Goal: Ask a question

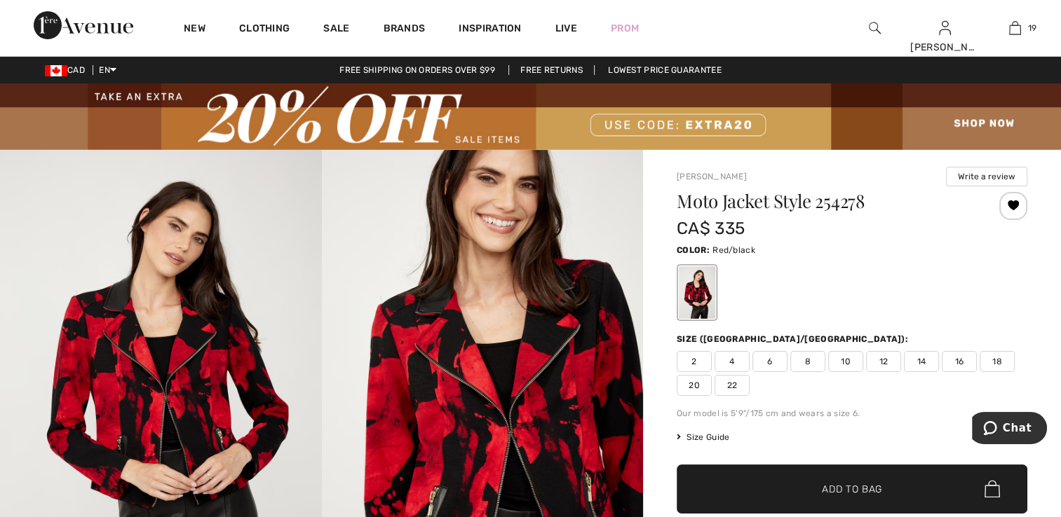
scroll to position [302, 0]
click at [1024, 434] on span "Chat" at bounding box center [1016, 428] width 29 height 13
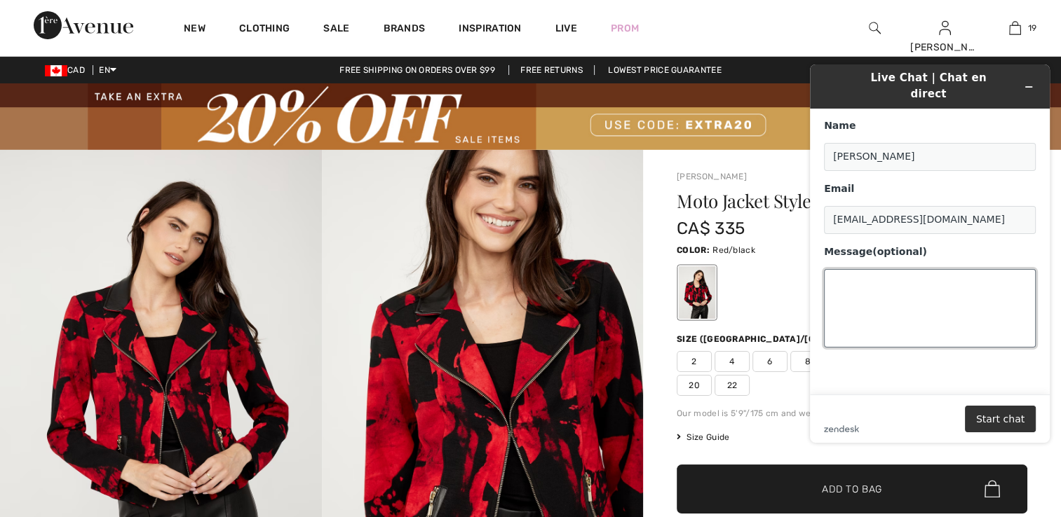
click at [860, 280] on textarea "Message (optional)" at bounding box center [930, 308] width 212 height 79
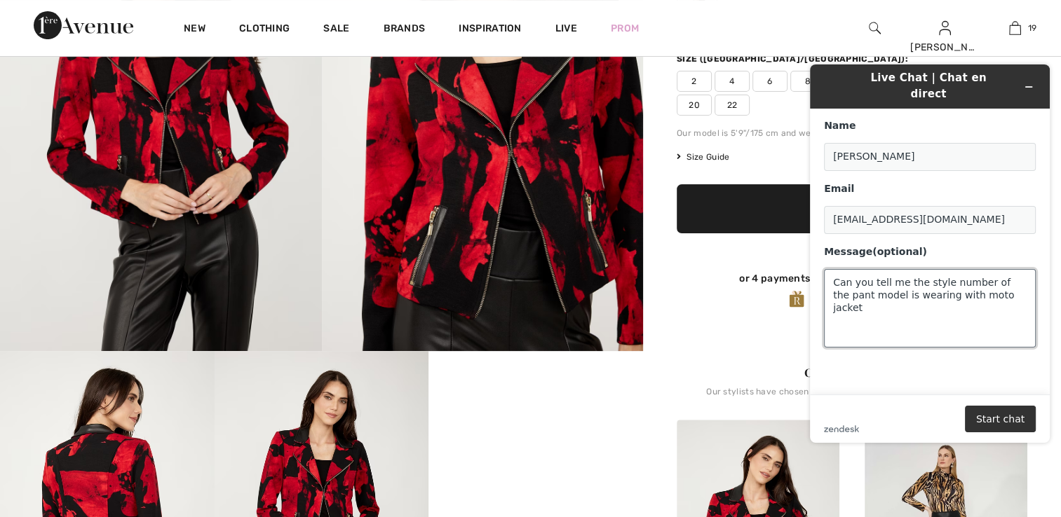
scroll to position [561, 0]
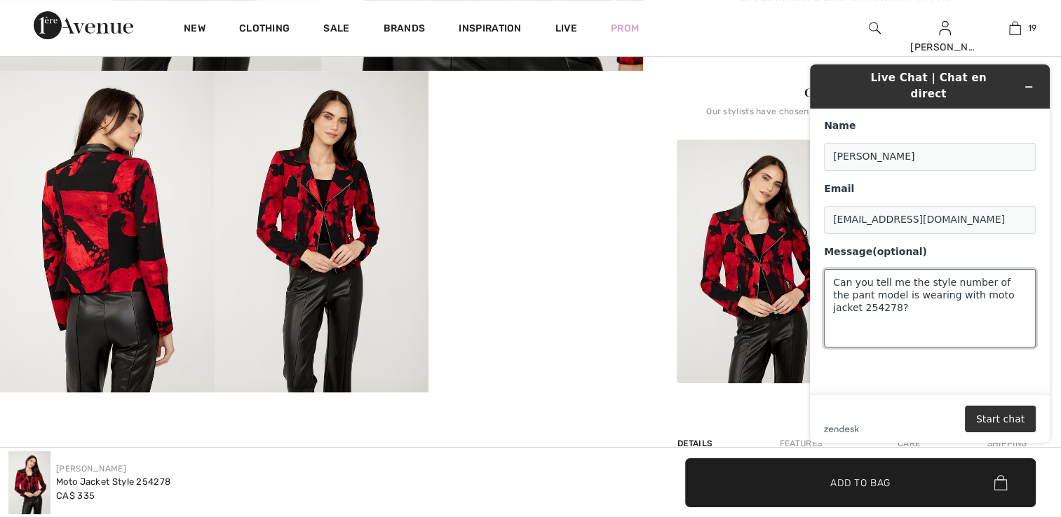
click at [835, 301] on textarea "Can you tell me the style number of the pant model is wearing with moto jacket …" at bounding box center [930, 308] width 212 height 79
click at [1021, 280] on textarea "Can you tell me the style number of the pant model is wearing with moto jacket …" at bounding box center [930, 308] width 212 height 79
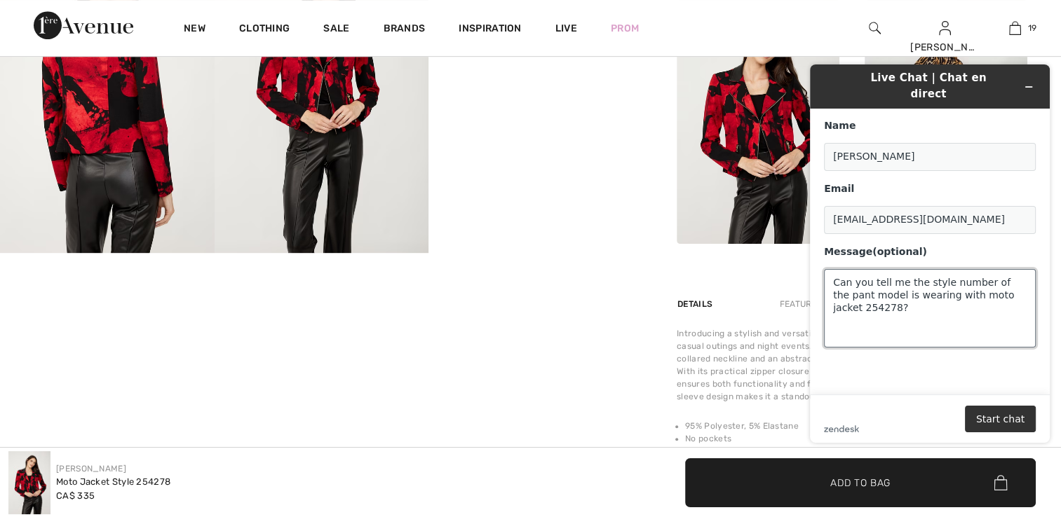
scroll to position [701, 0]
type textarea "Can you tell me the style number of the pant model is wearing with moto jacket …"
click at [1007, 416] on button "Start chat" at bounding box center [1000, 419] width 71 height 27
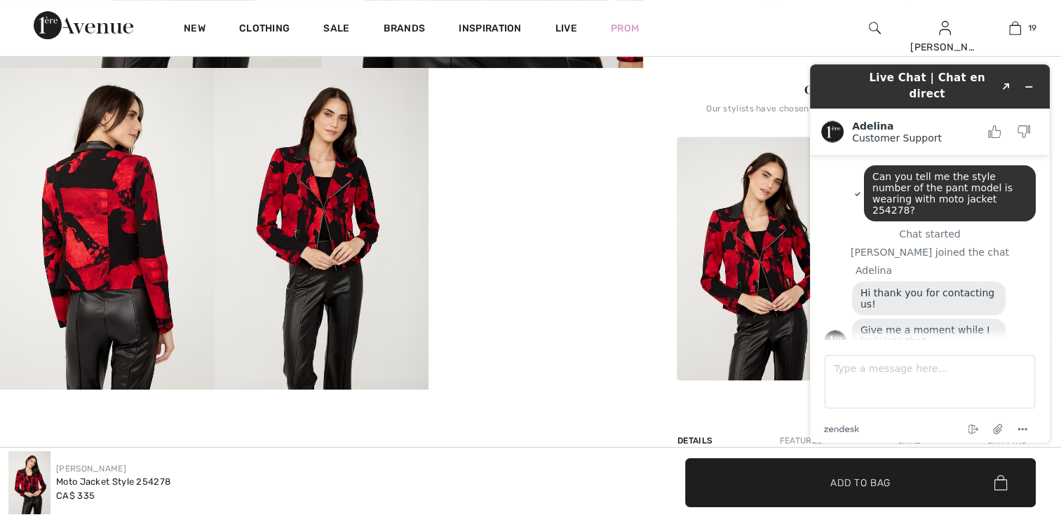
scroll to position [561, 0]
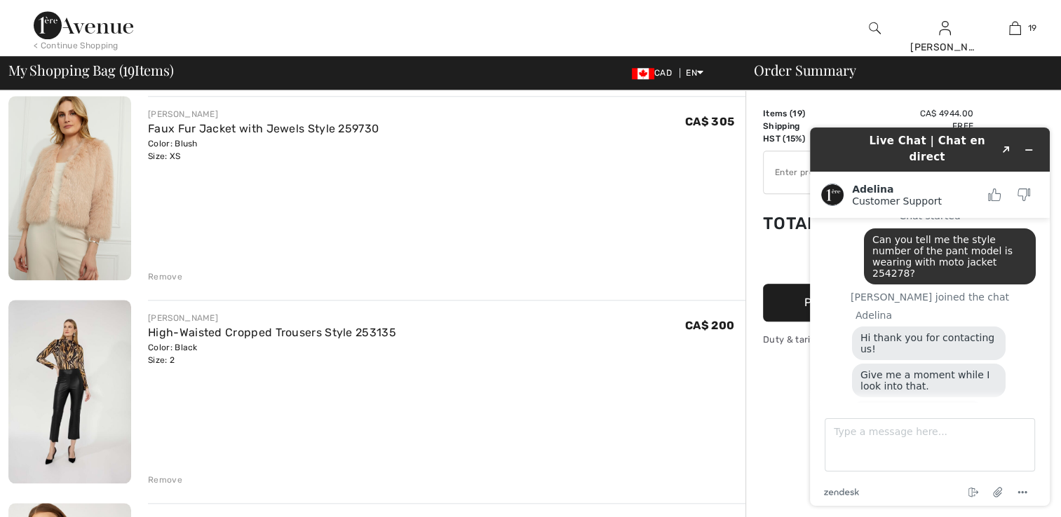
scroll to position [67, 0]
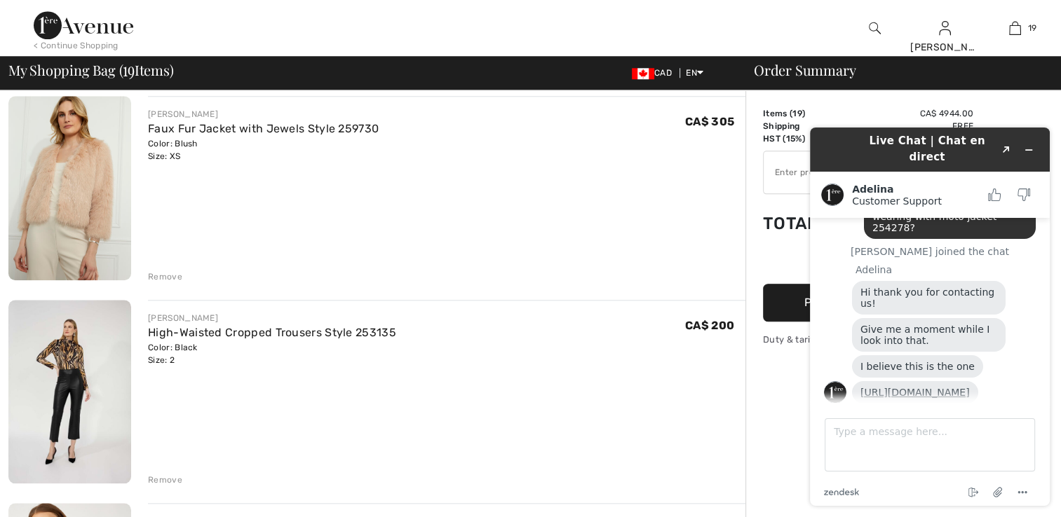
click at [951, 387] on link "[URL][DOMAIN_NAME]" at bounding box center [914, 392] width 109 height 11
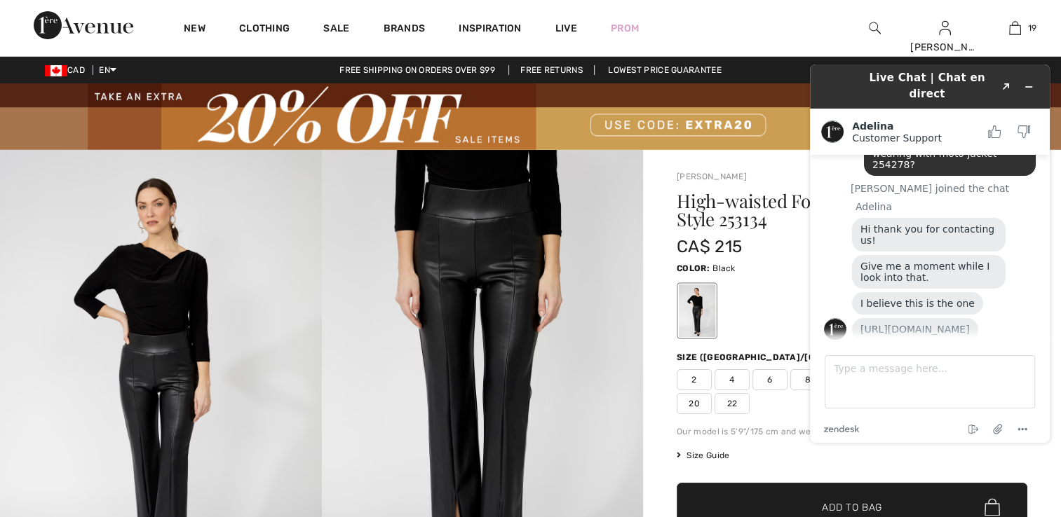
click at [697, 372] on span "2" at bounding box center [693, 379] width 35 height 21
click at [893, 497] on span "✔ Added to Bag Add to Bag" at bounding box center [851, 507] width 351 height 49
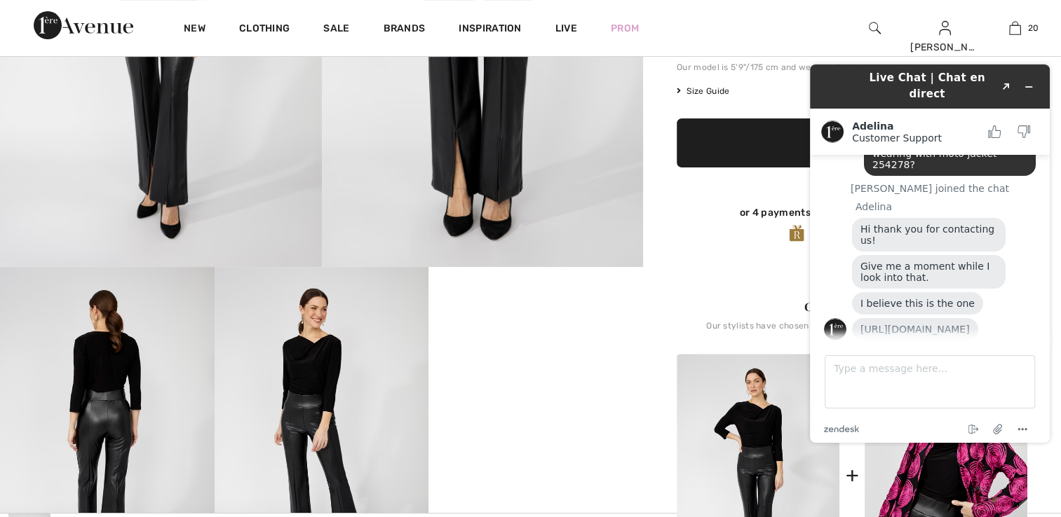
scroll to position [351, 0]
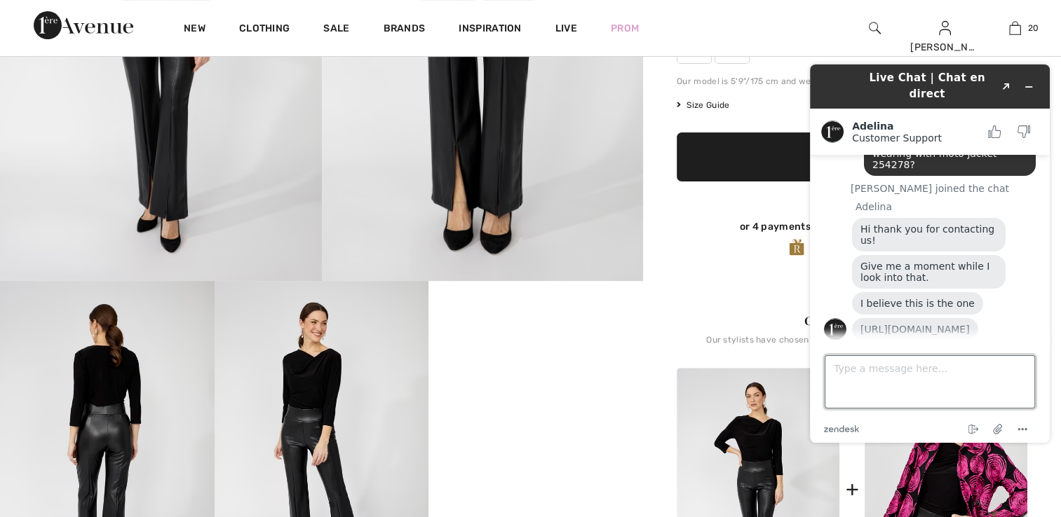
click at [842, 376] on textarea "Type a message here..." at bounding box center [929, 381] width 210 height 53
type textarea "Y"
type textarea "Thank you!"
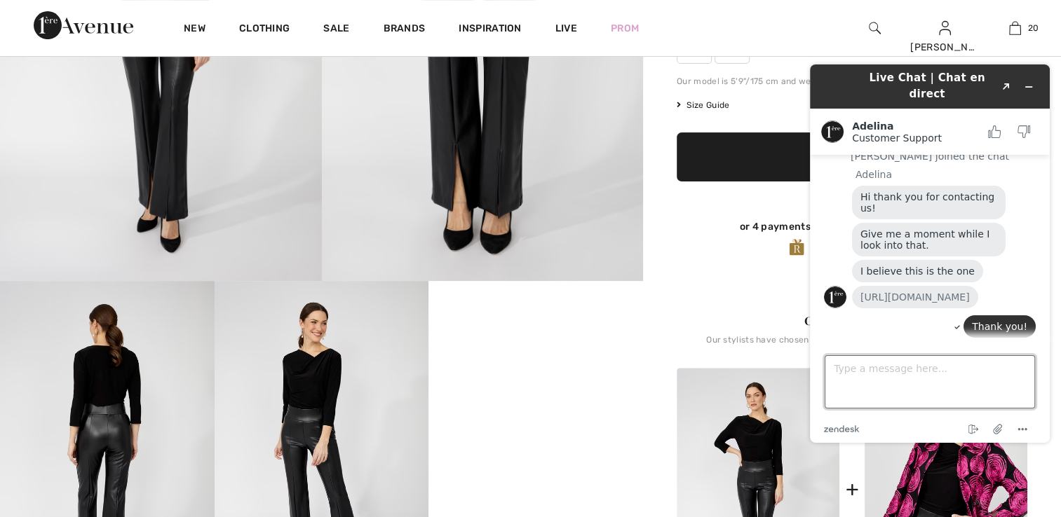
scroll to position [146, 0]
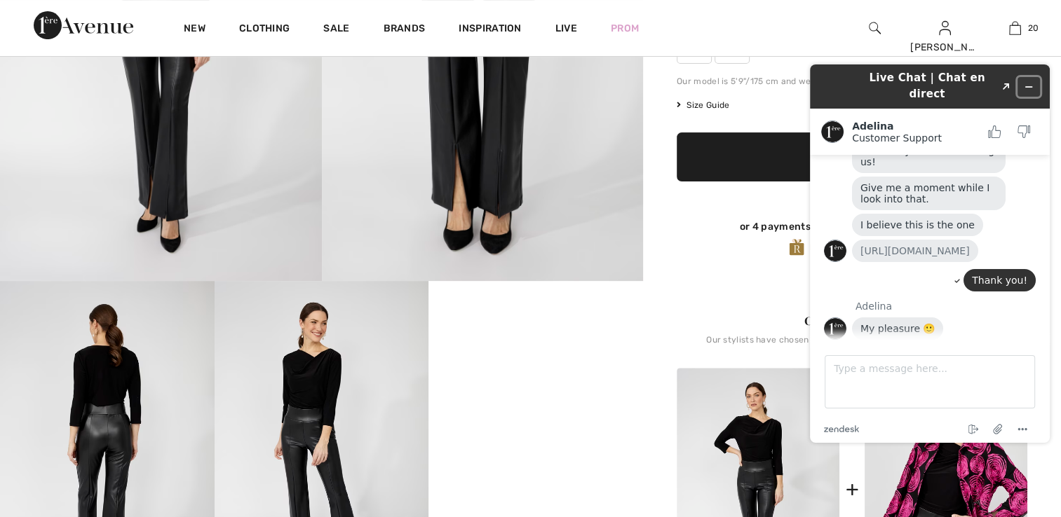
click at [1023, 82] on icon "Minimize widget" at bounding box center [1028, 87] width 10 height 10
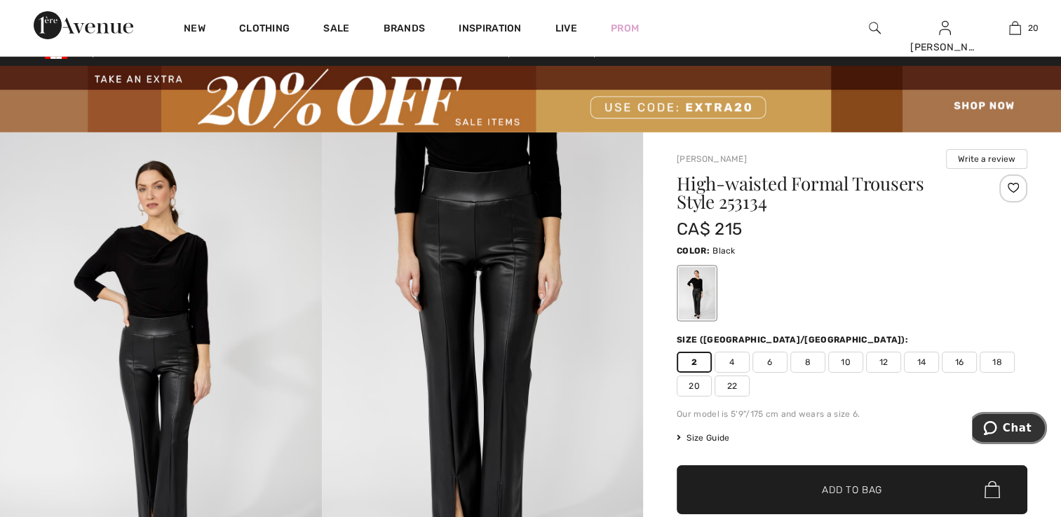
scroll to position [0, 0]
